Goal: Task Accomplishment & Management: Use online tool/utility

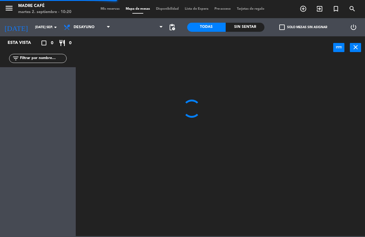
scroll to position [0, 0]
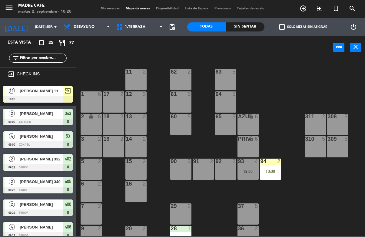
click at [49, 94] on span "[PERSON_NAME] 11 Am" at bounding box center [41, 91] width 43 height 6
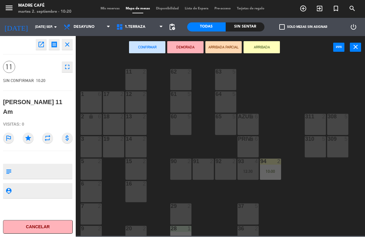
click at [190, 49] on button "DEMORADA" at bounding box center [185, 48] width 36 height 12
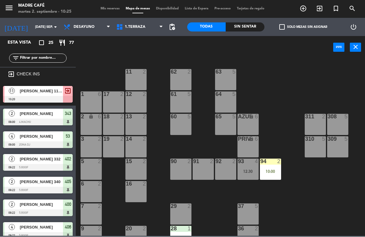
click at [307, 10] on icon "exit_to_app" at bounding box center [303, 8] width 7 height 7
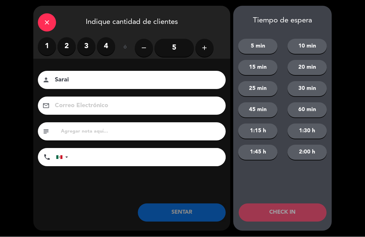
click at [181, 81] on input "Sarai" at bounding box center [136, 80] width 164 height 11
type input "Sarai 40"
click at [95, 47] on label "3" at bounding box center [86, 47] width 18 height 18
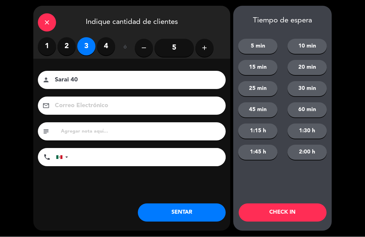
click at [305, 212] on button "CHECK IN" at bounding box center [283, 213] width 88 height 18
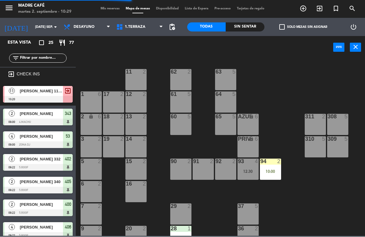
click at [307, 8] on icon "exit_to_app" at bounding box center [303, 8] width 7 height 7
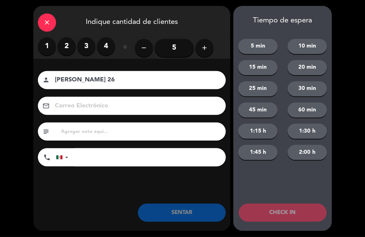
type input "[PERSON_NAME] 26"
click at [65, 46] on label "2" at bounding box center [67, 47] width 18 height 18
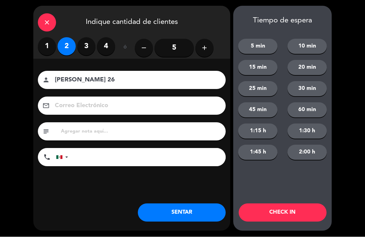
click at [311, 214] on button "CHECK IN" at bounding box center [283, 213] width 88 height 18
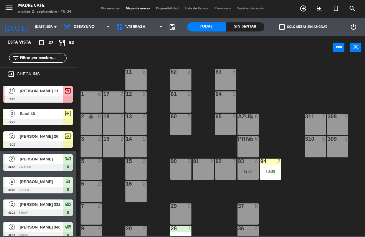
click at [324, 6] on span "exit_to_app" at bounding box center [319, 9] width 16 height 10
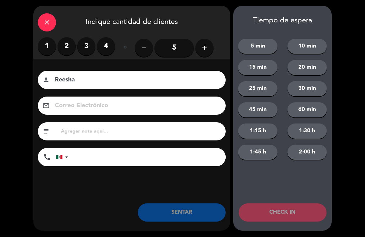
type input "Reesha"
click at [68, 46] on label "2" at bounding box center [67, 47] width 18 height 18
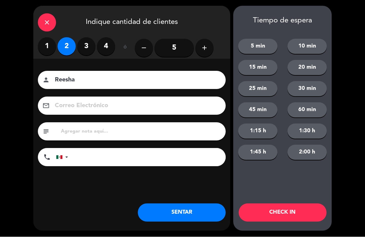
click at [293, 213] on button "CHECK IN" at bounding box center [283, 213] width 88 height 18
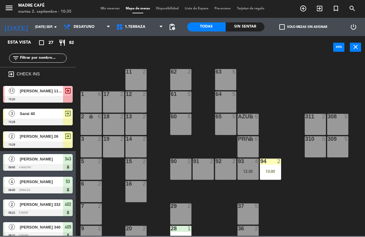
scroll to position [0, 0]
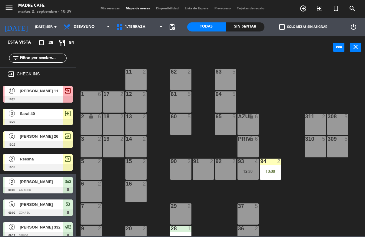
click at [307, 6] on icon "exit_to_app" at bounding box center [303, 8] width 7 height 7
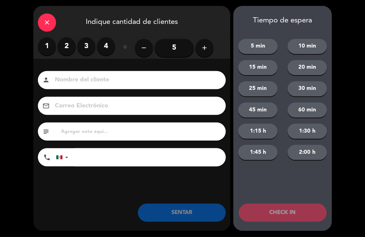
click at [48, 47] on label "1" at bounding box center [47, 47] width 18 height 18
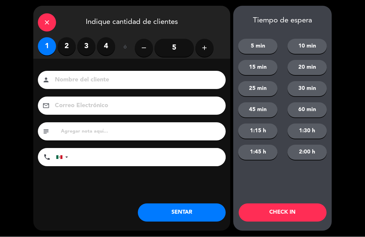
click at [289, 213] on button "CHECK IN" at bounding box center [283, 213] width 88 height 18
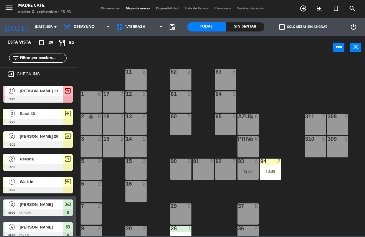
click at [319, 4] on span "exit_to_app" at bounding box center [319, 9] width 16 height 10
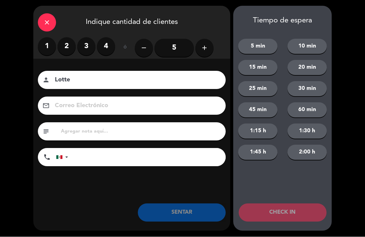
type input "Lotte"
click at [70, 45] on label "2" at bounding box center [67, 47] width 18 height 18
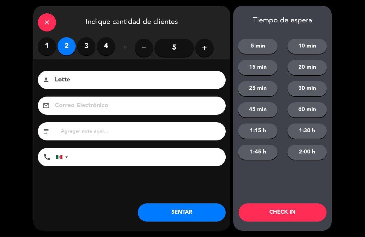
click at [304, 206] on button "CHECK IN" at bounding box center [283, 213] width 88 height 18
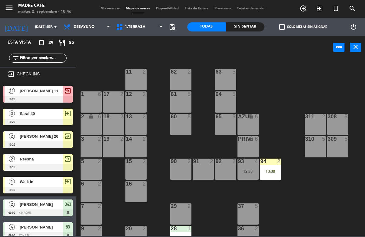
click at [307, 10] on icon "exit_to_app" at bounding box center [303, 8] width 7 height 7
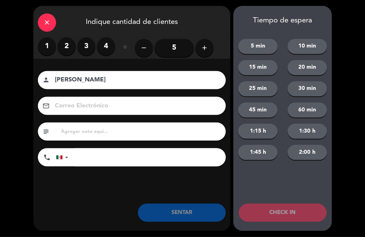
type input "[PERSON_NAME]"
click at [68, 46] on label "2" at bounding box center [67, 47] width 18 height 18
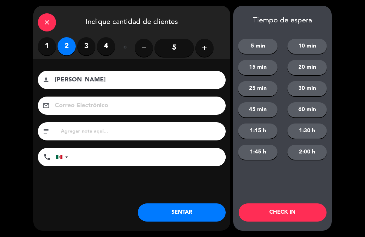
click at [305, 207] on button "CHECK IN" at bounding box center [283, 213] width 88 height 18
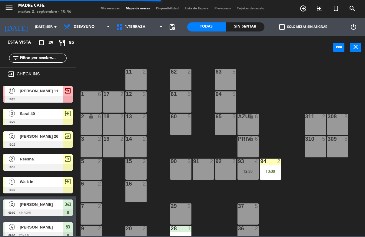
click at [307, 8] on icon "exit_to_app" at bounding box center [303, 8] width 7 height 7
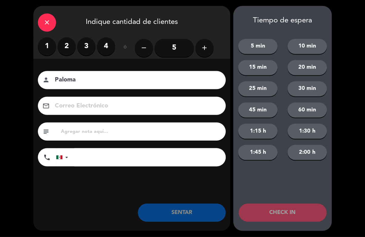
type input "Paloma"
click at [71, 46] on label "2" at bounding box center [67, 47] width 18 height 18
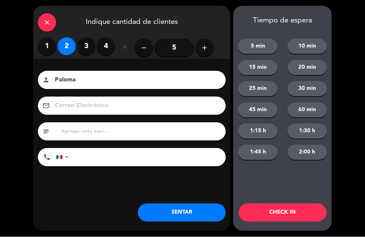
click at [296, 212] on button "CHECK IN" at bounding box center [283, 213] width 88 height 18
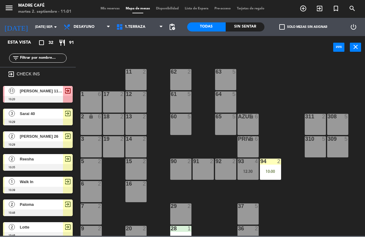
click at [40, 60] on input "text" at bounding box center [42, 58] width 47 height 7
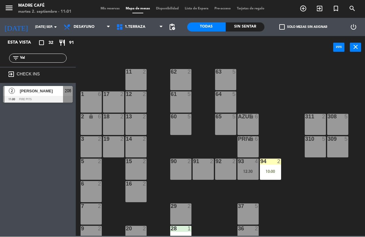
type input "Val"
click at [41, 96] on div at bounding box center [38, 99] width 70 height 7
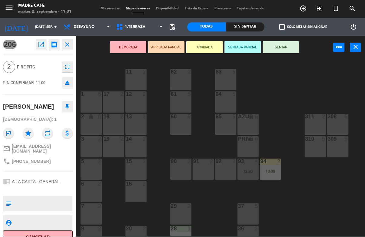
click at [283, 50] on button "SENTAR" at bounding box center [281, 48] width 36 height 12
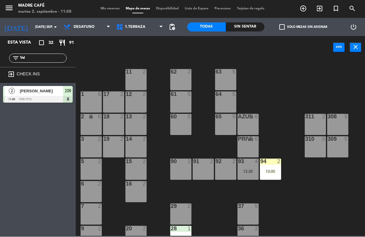
click at [42, 57] on input "Val" at bounding box center [42, 58] width 47 height 7
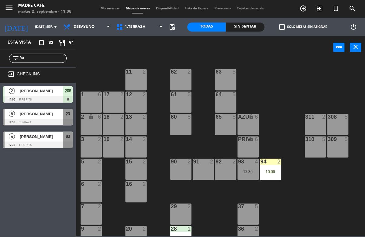
type input "V"
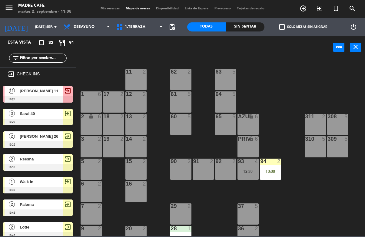
click at [30, 91] on span "[PERSON_NAME] 11 Am" at bounding box center [41, 91] width 43 height 6
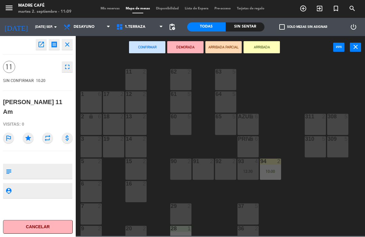
click at [31, 104] on div "[PERSON_NAME] 11 Am" at bounding box center [38, 108] width 70 height 20
click at [37, 98] on div "[PERSON_NAME] 11 Am" at bounding box center [38, 108] width 70 height 20
click at [41, 44] on icon "open_in_new" at bounding box center [41, 44] width 7 height 7
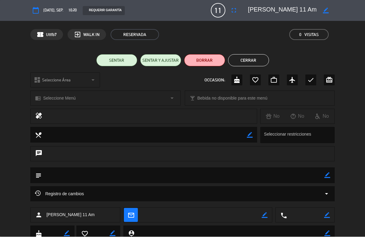
click at [323, 13] on div "border_color" at bounding box center [325, 10] width 17 height 11
click at [285, 8] on textarea at bounding box center [282, 10] width 69 height 11
click at [279, 6] on textarea at bounding box center [282, 10] width 69 height 11
click at [328, 12] on icon "border_color" at bounding box center [326, 11] width 6 height 6
click at [327, 8] on icon at bounding box center [326, 11] width 6 height 6
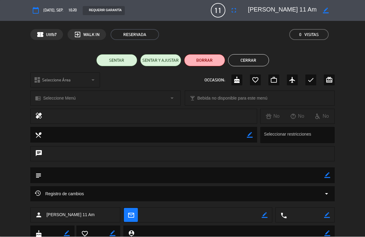
click at [328, 11] on icon "border_color" at bounding box center [326, 11] width 6 height 6
click at [274, 10] on textarea at bounding box center [282, 10] width 69 height 11
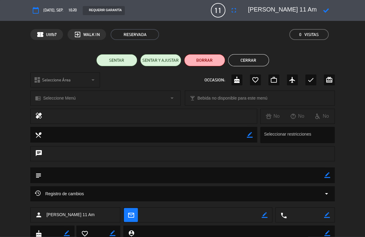
click at [302, 8] on textarea at bounding box center [282, 10] width 69 height 11
type textarea "D"
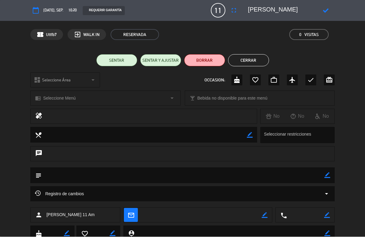
click at [327, 9] on icon at bounding box center [326, 11] width 6 height 6
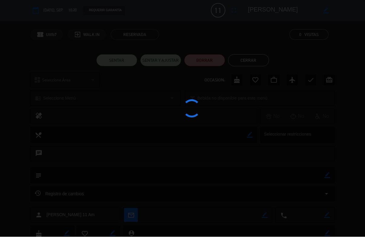
type textarea "[PERSON_NAME]"
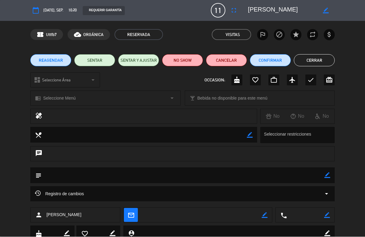
click at [318, 58] on button "Cerrar" at bounding box center [314, 61] width 41 height 12
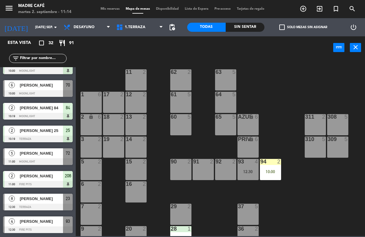
scroll to position [574, 0]
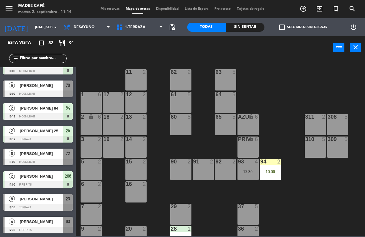
click at [18, 155] on div "5" at bounding box center [12, 154] width 15 height 10
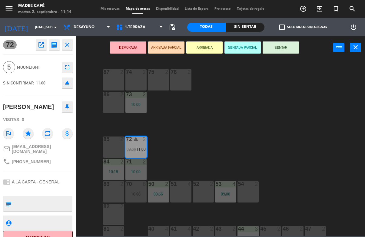
click at [282, 49] on button "SENTAR" at bounding box center [281, 48] width 36 height 12
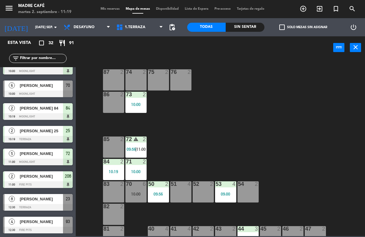
click at [47, 60] on input "text" at bounding box center [42, 58] width 47 height 7
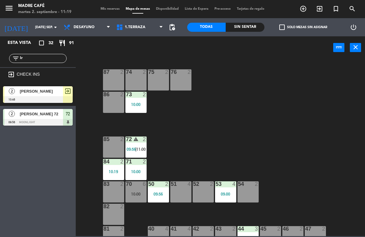
click at [49, 55] on input "Ir" at bounding box center [42, 58] width 47 height 7
click at [47, 58] on input "Ir" at bounding box center [42, 58] width 47 height 7
type input "I"
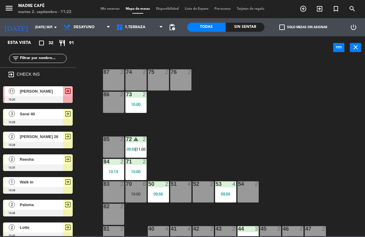
click at [351, 188] on div "87 2 74 2 75 2 76 2 86 2 73 2 10:00 72 warning 2 09:56 | 11:00 85 2 71 2 10:00 …" at bounding box center [222, 147] width 286 height 178
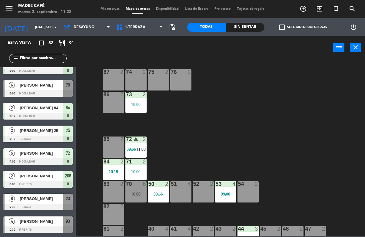
scroll to position [574, 0]
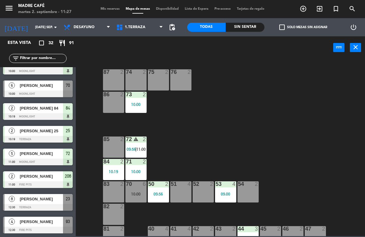
click at [53, 62] on input "text" at bounding box center [42, 58] width 47 height 7
click at [41, 62] on input "text" at bounding box center [42, 58] width 47 height 7
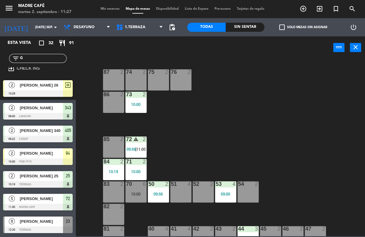
scroll to position [0, 0]
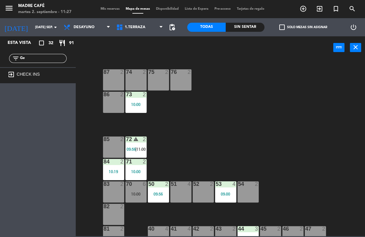
type input "G"
type input "O"
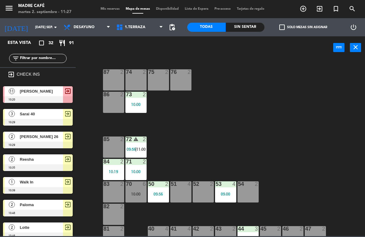
click at [43, 61] on input "text" at bounding box center [42, 58] width 47 height 7
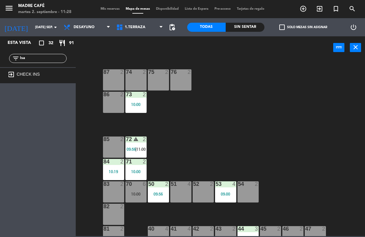
click at [47, 56] on input "Isa" at bounding box center [42, 58] width 47 height 7
type input "I"
